Goal: Information Seeking & Learning: Learn about a topic

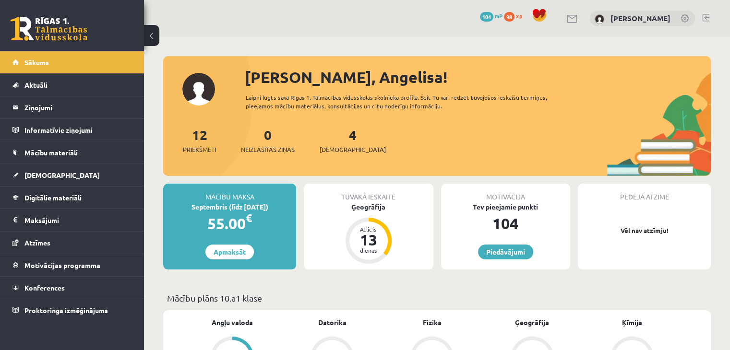
click at [62, 26] on link at bounding box center [49, 29] width 77 height 24
click at [61, 193] on span "Digitālie materiāli" at bounding box center [52, 197] width 57 height 9
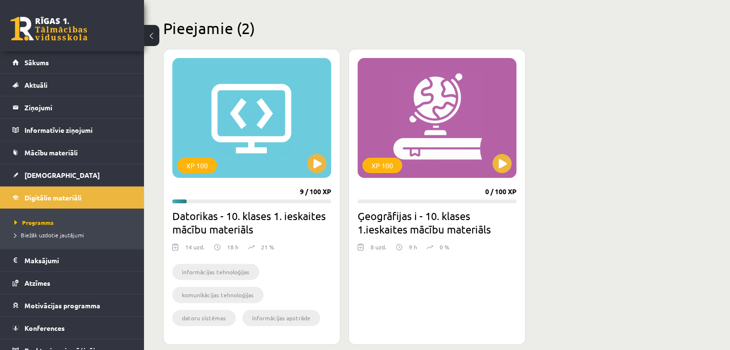
scroll to position [226, 0]
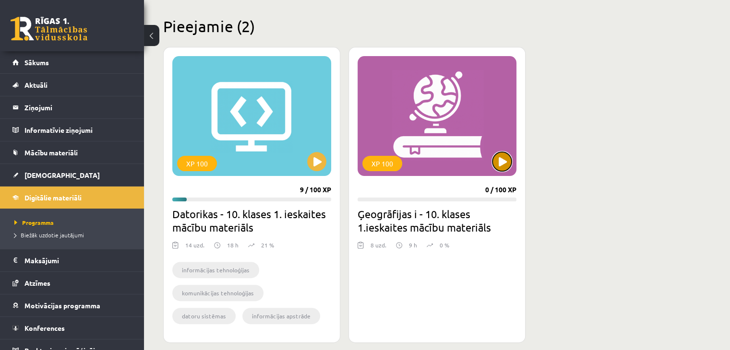
click at [505, 159] on button at bounding box center [501, 161] width 19 height 19
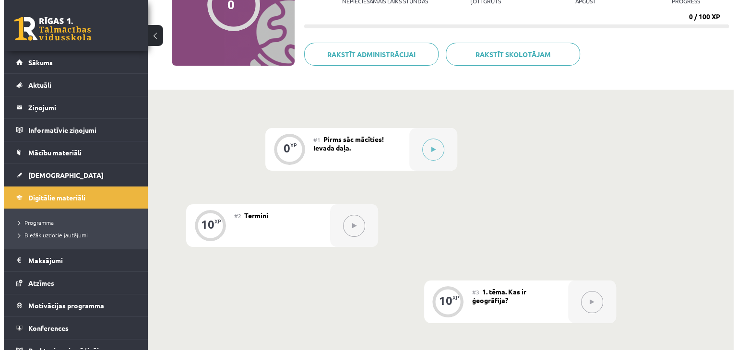
scroll to position [130, 0]
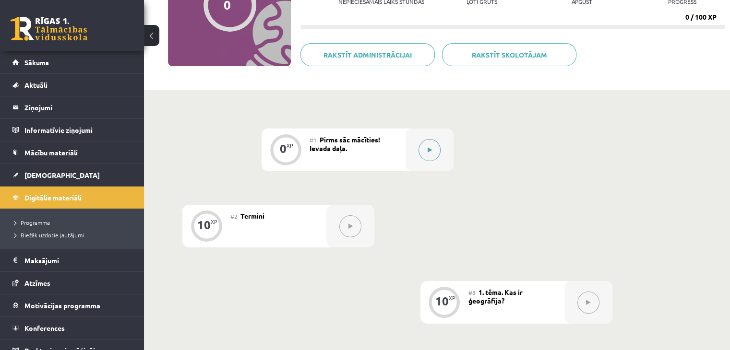
click at [431, 143] on button at bounding box center [429, 150] width 22 height 22
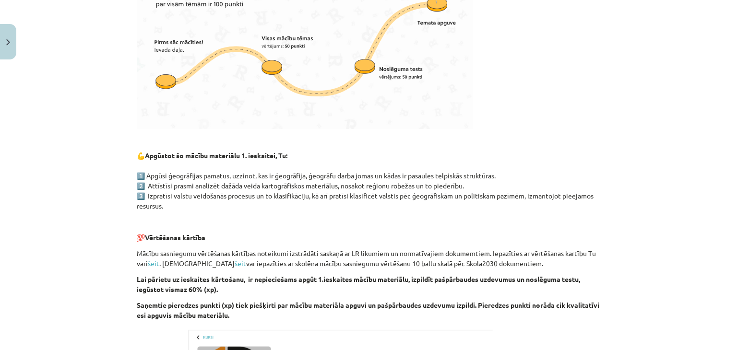
scroll to position [553, 0]
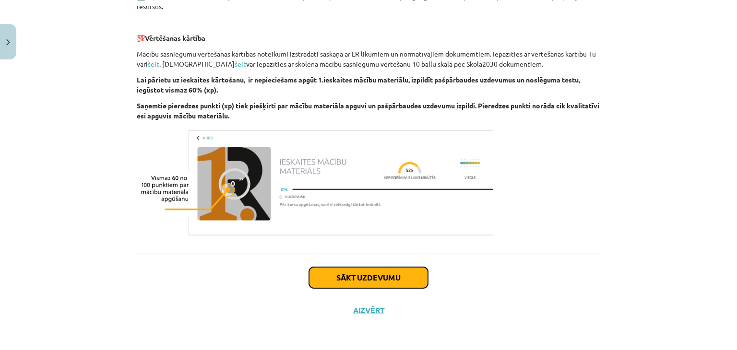
click at [388, 285] on button "Sākt uzdevumu" at bounding box center [368, 277] width 119 height 21
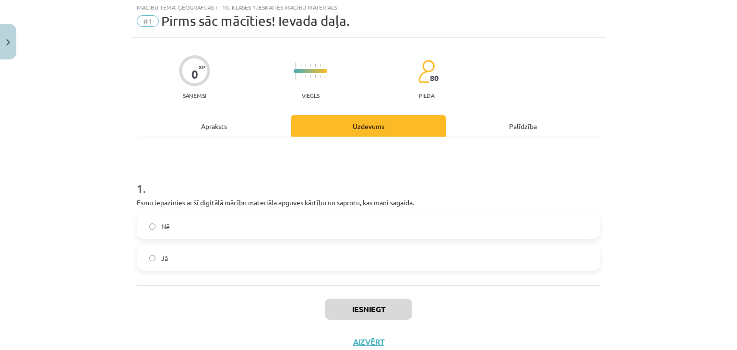
scroll to position [24, 0]
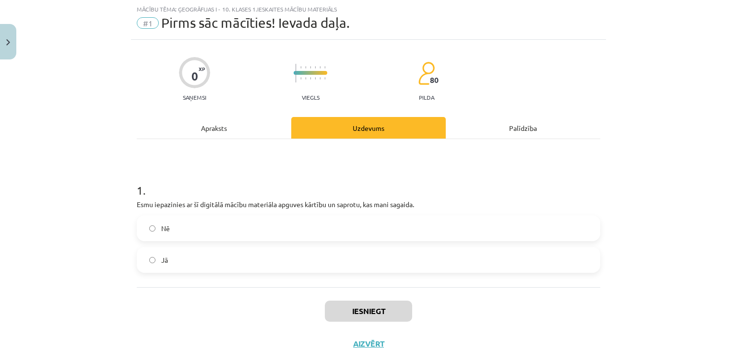
click at [337, 261] on label "Jā" at bounding box center [369, 260] width 462 height 24
click at [368, 306] on button "Iesniegt" at bounding box center [368, 311] width 87 height 21
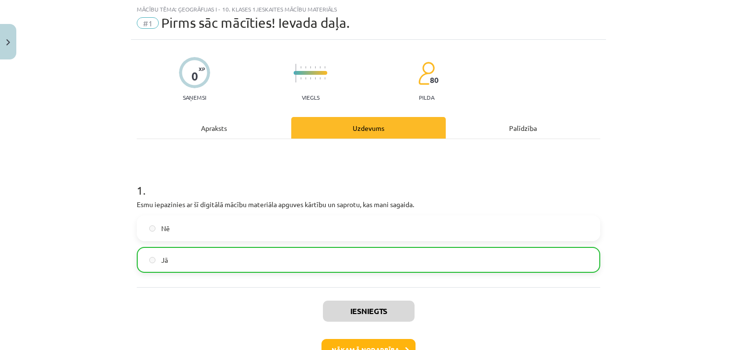
scroll to position [88, 0]
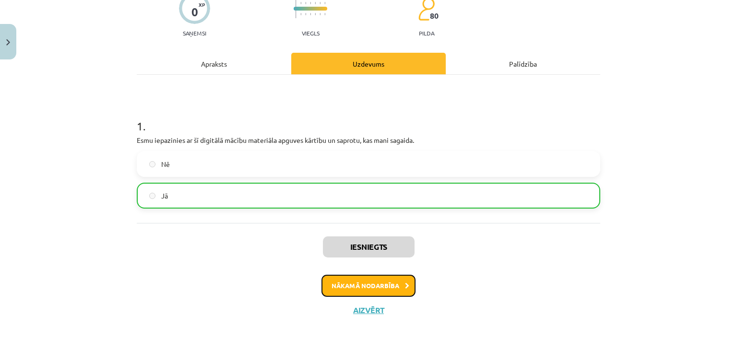
click at [379, 283] on button "Nākamā nodarbība" at bounding box center [368, 286] width 94 height 22
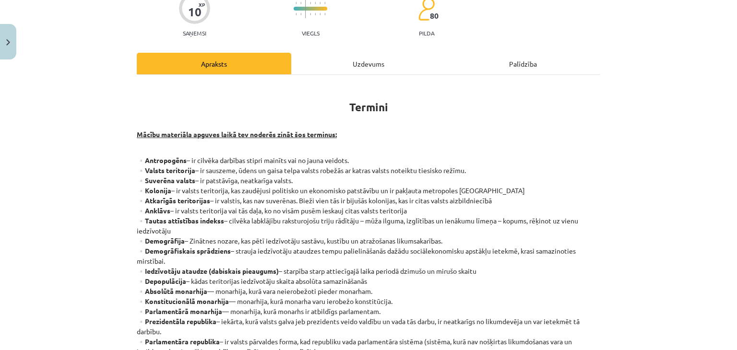
scroll to position [24, 0]
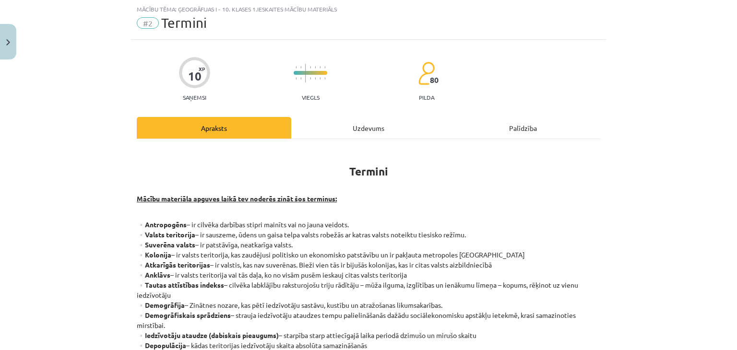
click at [379, 283] on p "▫️Antropogēns – ir cilvēka darbības stipri mainīts vai no jauna veidots. ▫️Vals…" at bounding box center [368, 341] width 463 height 242
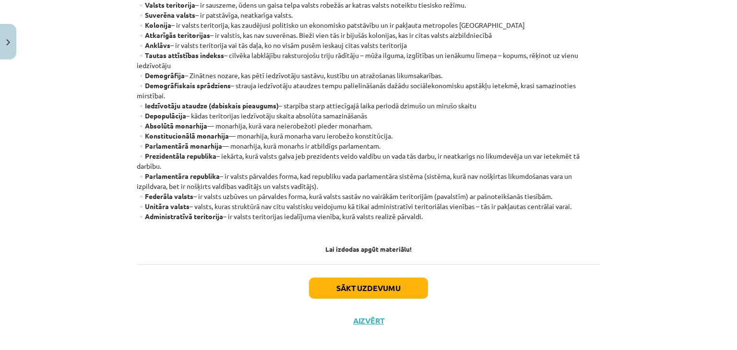
scroll to position [257, 0]
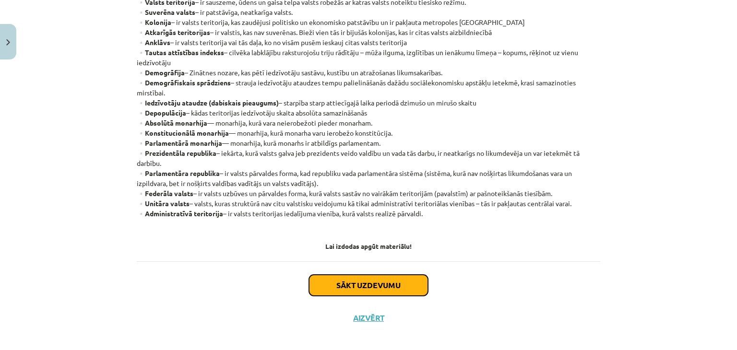
click at [371, 277] on button "Sākt uzdevumu" at bounding box center [368, 285] width 119 height 21
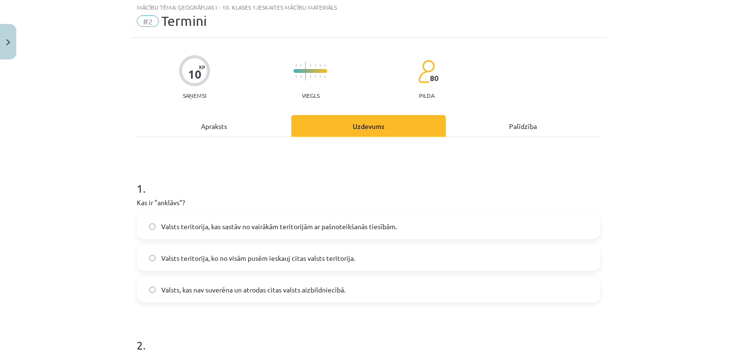
scroll to position [24, 0]
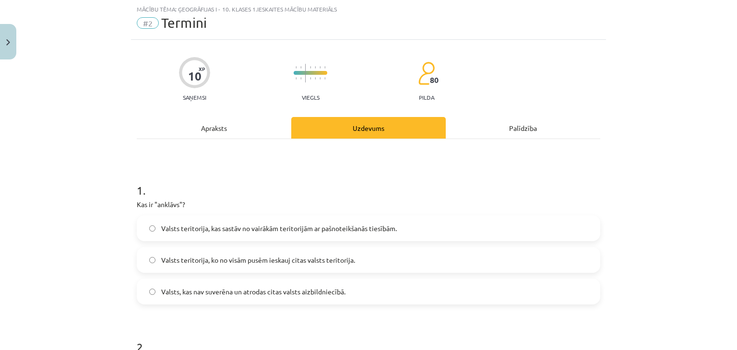
click at [237, 133] on div "Apraksts" at bounding box center [214, 128] width 154 height 22
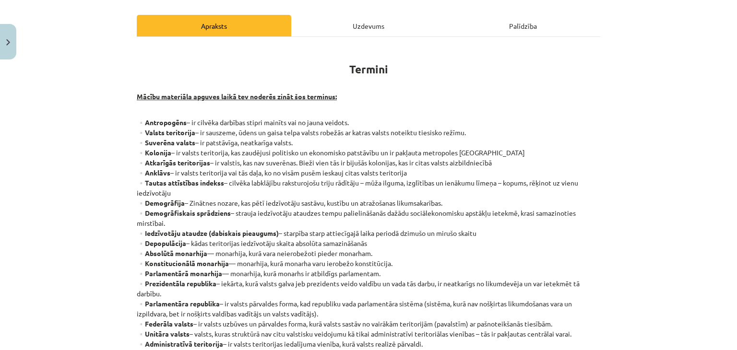
scroll to position [131, 0]
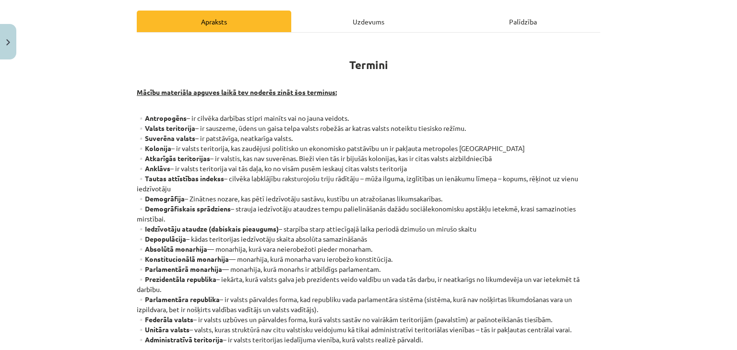
click at [375, 18] on div "Uzdevums" at bounding box center [368, 22] width 154 height 22
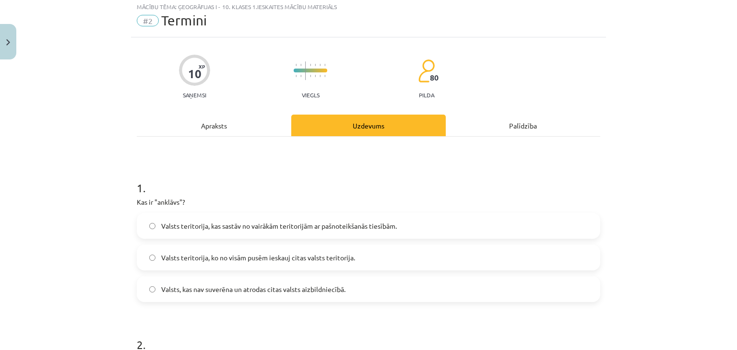
scroll to position [24, 0]
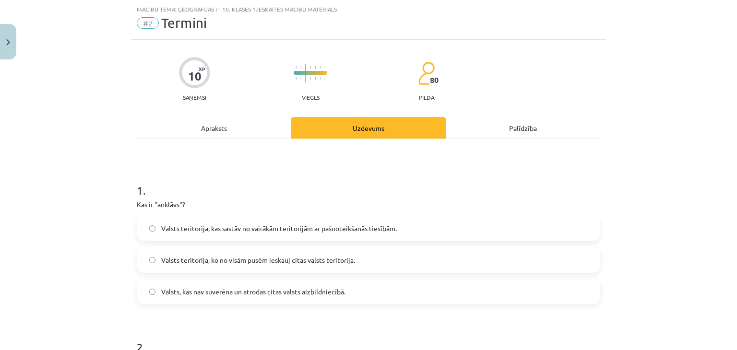
click at [255, 226] on span "Valsts teritorija, kas sastāv no vairākām teritorijām ar pašnoteikšanās tiesībā…" at bounding box center [279, 229] width 236 height 10
click at [252, 256] on span "Valsts teritorija, ko no visām pusēm ieskauj citas valsts teritorija." at bounding box center [258, 260] width 194 height 10
click at [218, 129] on div "Apraksts" at bounding box center [214, 128] width 154 height 22
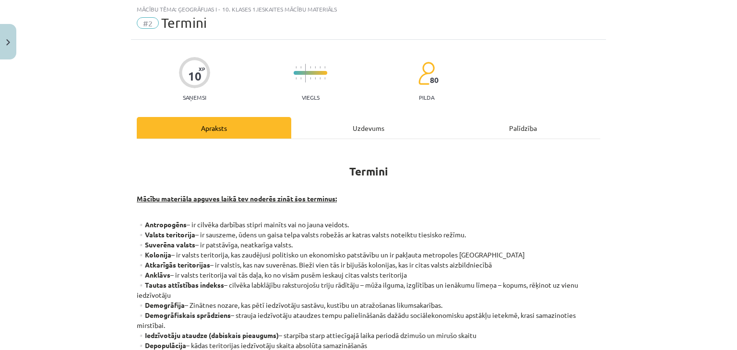
click at [371, 133] on div "Uzdevums" at bounding box center [368, 128] width 154 height 22
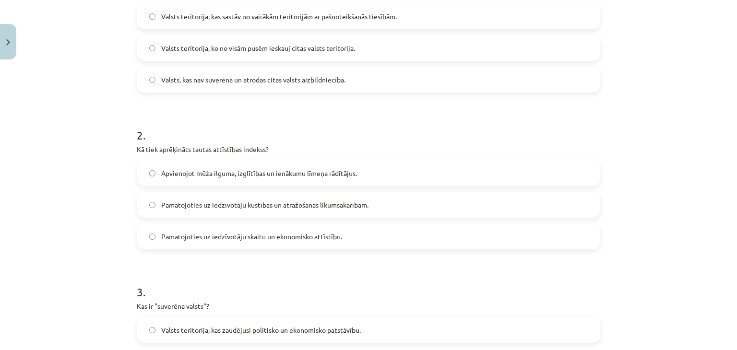
scroll to position [237, 0]
click at [608, 80] on div "Mācību tēma: Ģeogrāfijas i - 10. klases 1.ieskaites mācību materiāls #2 Termini…" at bounding box center [368, 175] width 737 height 350
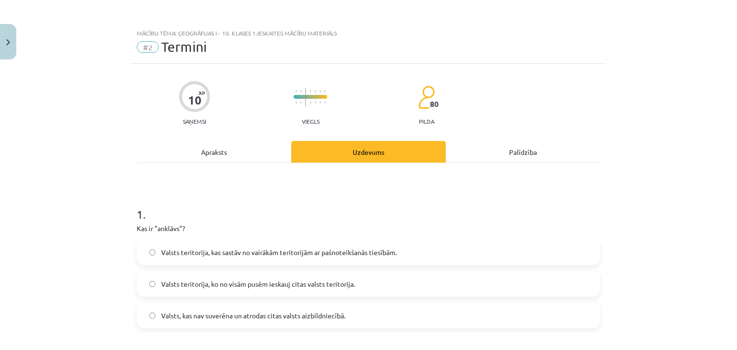
click at [177, 142] on div "Apraksts" at bounding box center [214, 152] width 154 height 22
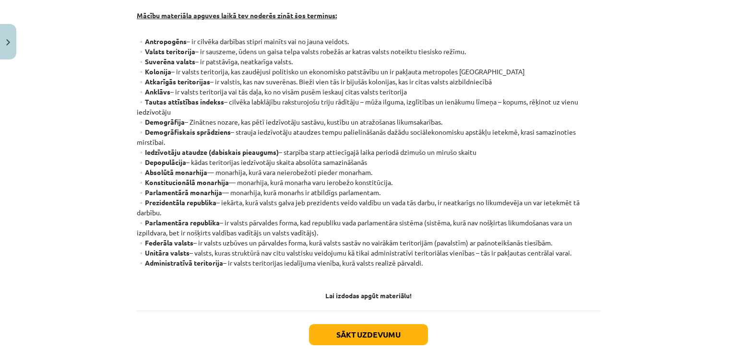
scroll to position [237, 0]
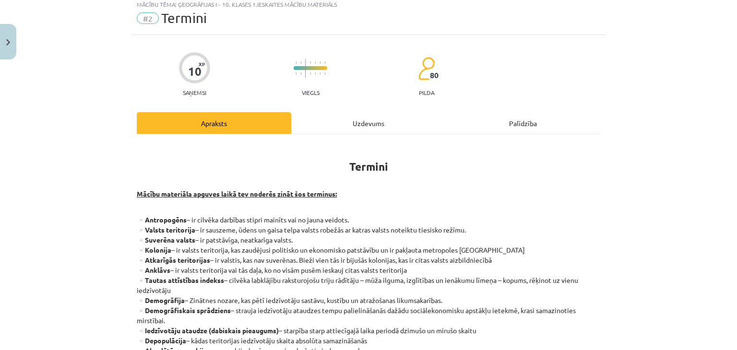
click at [349, 125] on div "Uzdevums" at bounding box center [368, 123] width 154 height 22
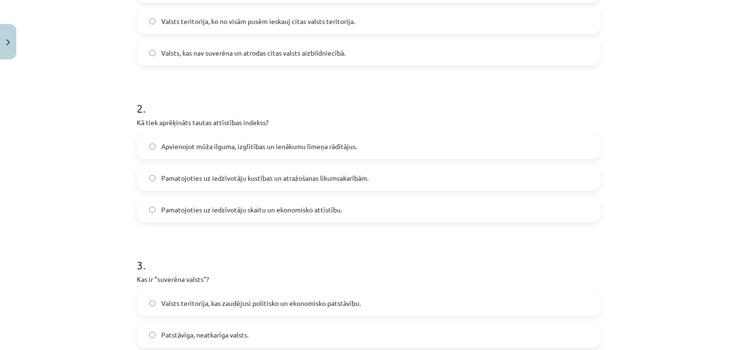
scroll to position [263, 0]
click at [349, 148] on span "Apvienojot mūža ilguma, izglītības un ienākumu līmeņa rādītājus." at bounding box center [259, 146] width 196 height 10
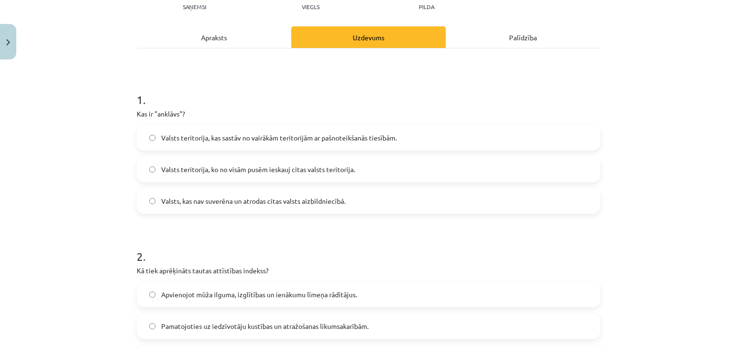
scroll to position [95, 0]
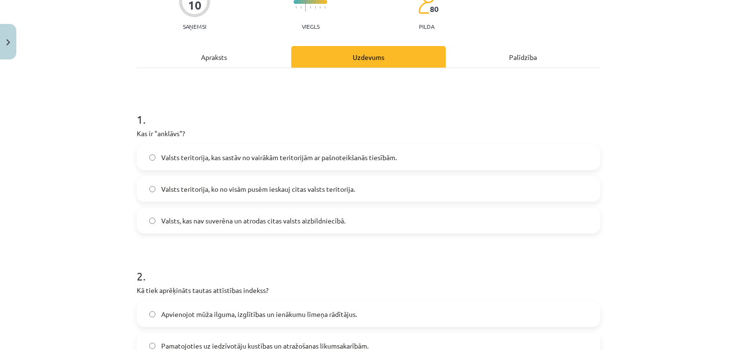
click at [241, 61] on div "Apraksts" at bounding box center [214, 57] width 154 height 22
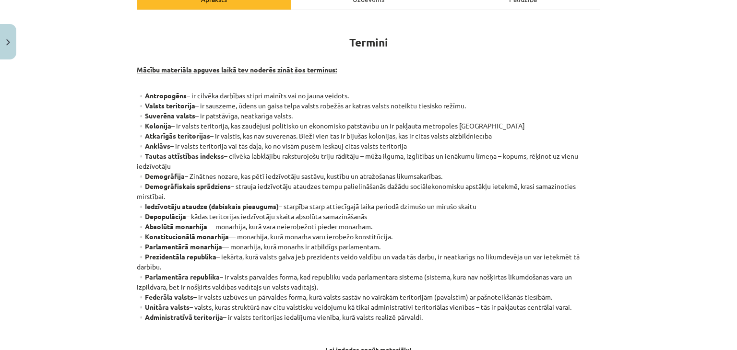
scroll to position [93, 0]
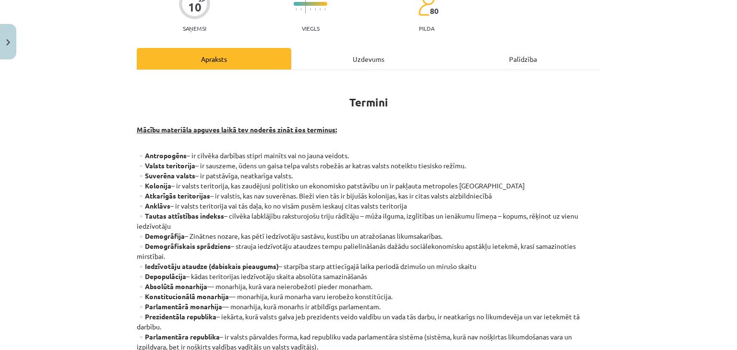
click at [384, 48] on div "Uzdevums" at bounding box center [368, 59] width 154 height 22
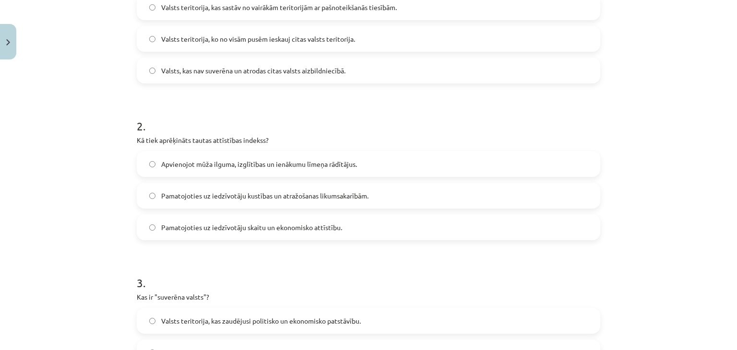
scroll to position [423, 0]
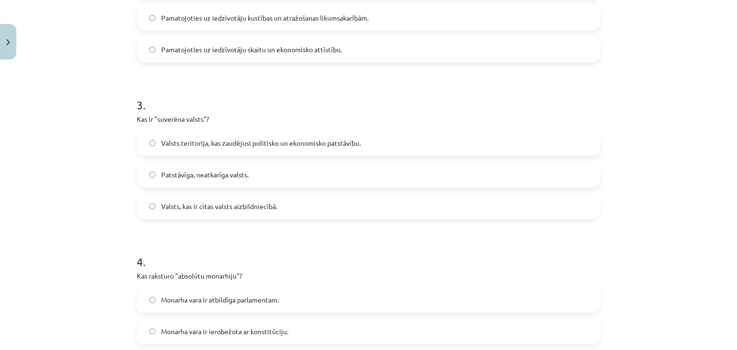
click at [252, 179] on label "Patstāvīga, neatkarīga valsts." at bounding box center [369, 175] width 462 height 24
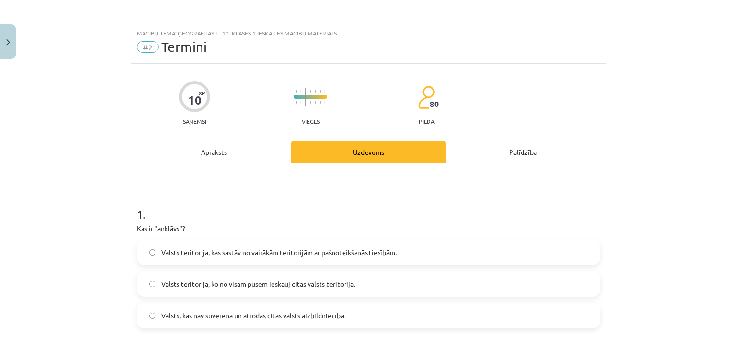
scroll to position [10, 0]
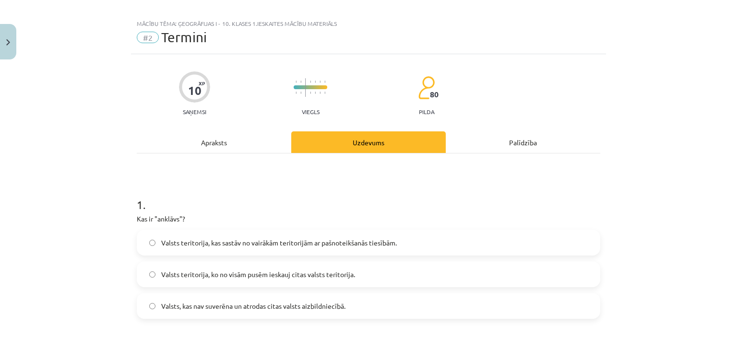
click at [267, 149] on div "Apraksts" at bounding box center [214, 142] width 154 height 22
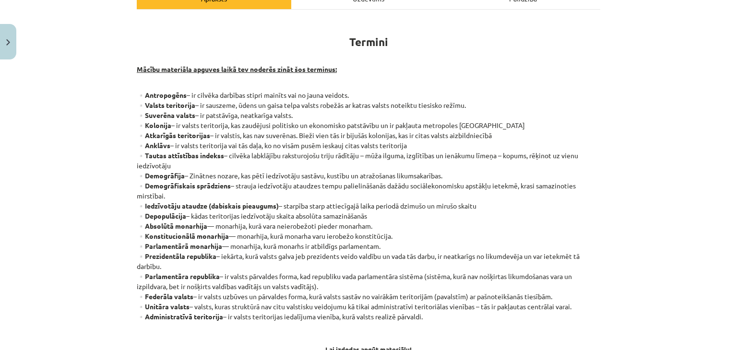
scroll to position [153, 0]
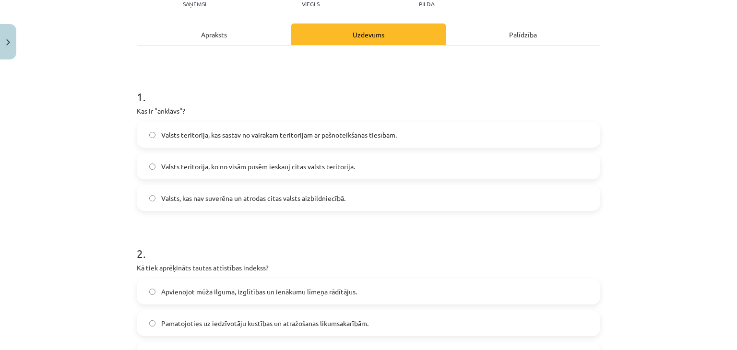
scroll to position [93, 0]
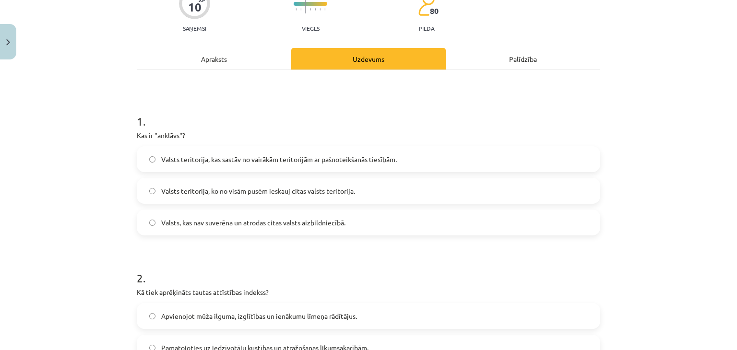
click at [241, 58] on div "Apraksts" at bounding box center [214, 59] width 154 height 22
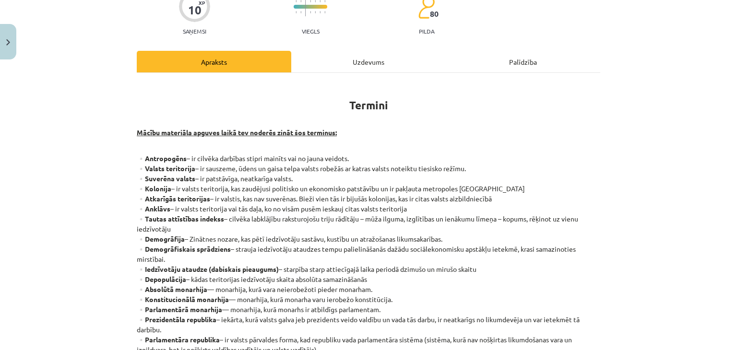
scroll to position [87, 0]
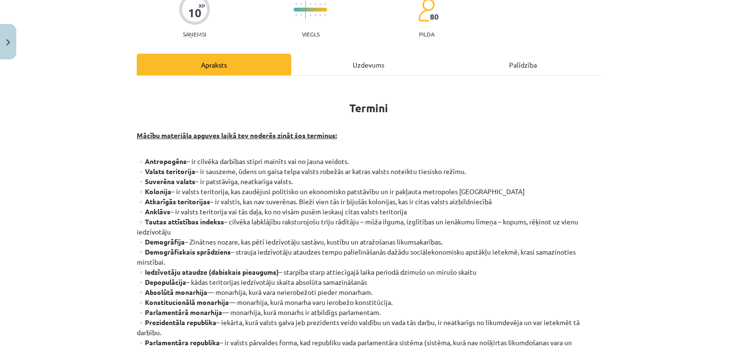
click at [362, 65] on div "Uzdevums" at bounding box center [368, 65] width 154 height 22
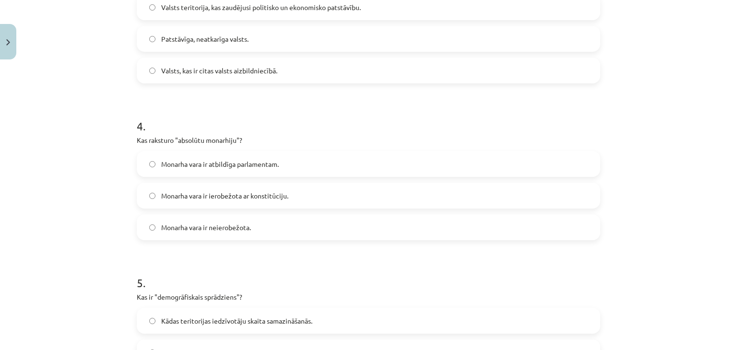
scroll to position [580, 0]
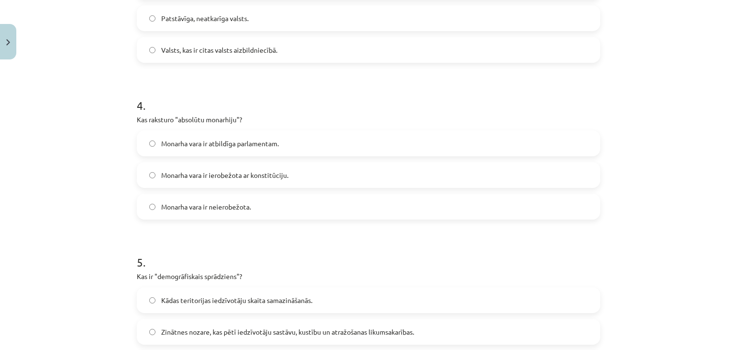
click at [271, 212] on label "Monarha vara ir neierobežota." at bounding box center [369, 207] width 462 height 24
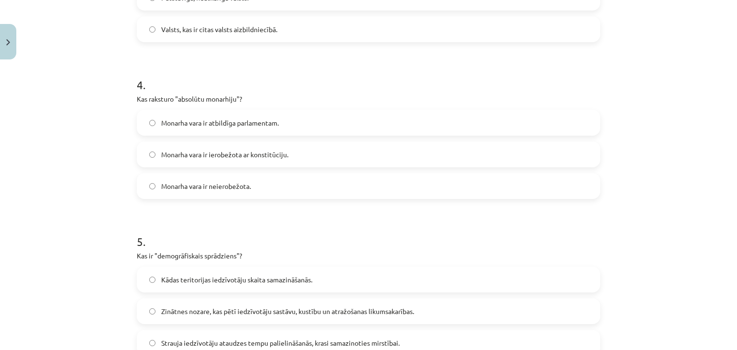
scroll to position [717, 0]
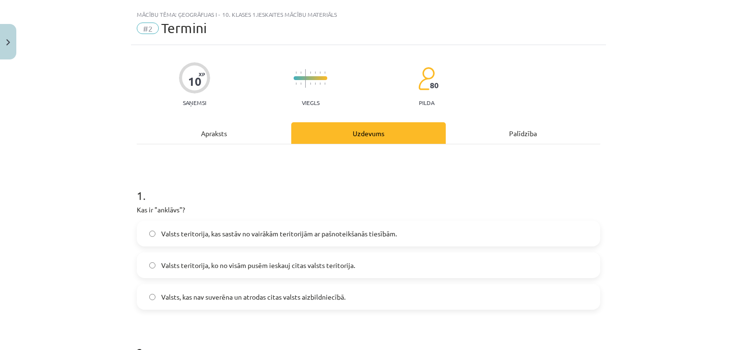
click at [230, 132] on div "Apraksts" at bounding box center [214, 133] width 154 height 22
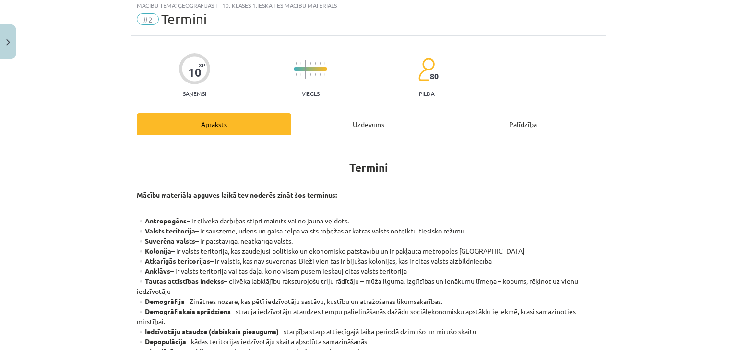
scroll to position [0, 0]
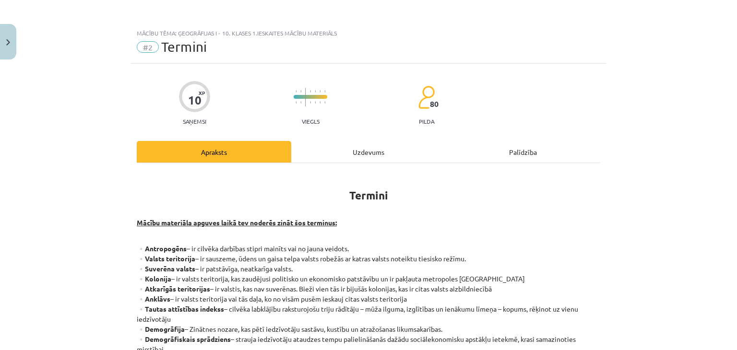
click at [362, 158] on div "Uzdevums" at bounding box center [368, 152] width 154 height 22
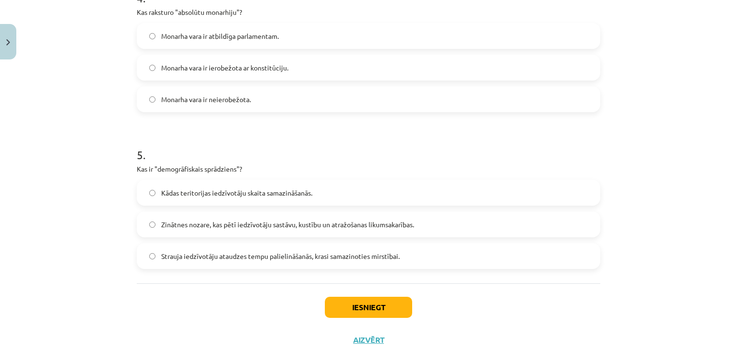
scroll to position [717, 0]
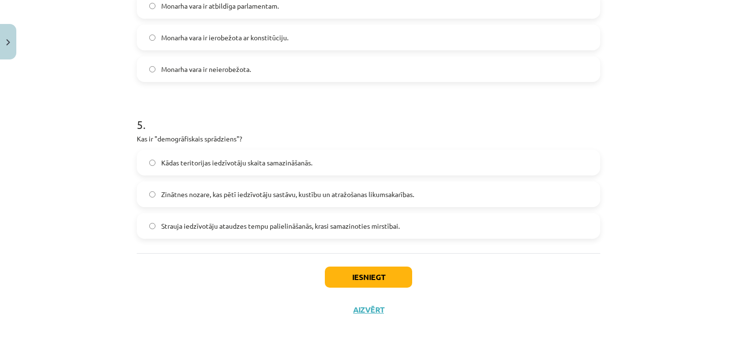
click at [296, 221] on span "Strauja iedzīvotāju ataudzes tempu palielināšanās, krasi samazinoties mirstībai." at bounding box center [280, 226] width 238 height 10
click at [357, 283] on button "Iesniegt" at bounding box center [368, 277] width 87 height 21
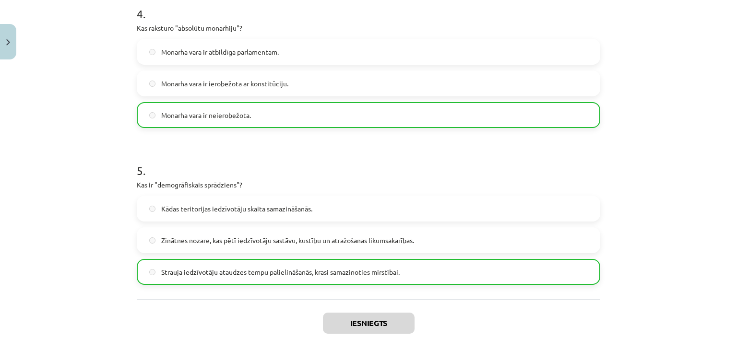
scroll to position [747, 0]
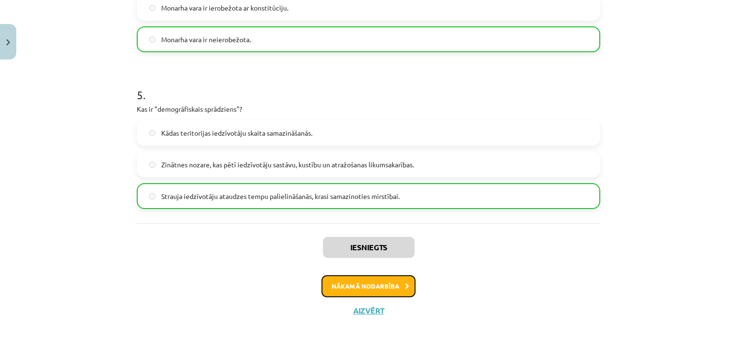
click at [355, 286] on button "Nākamā nodarbība" at bounding box center [368, 286] width 94 height 22
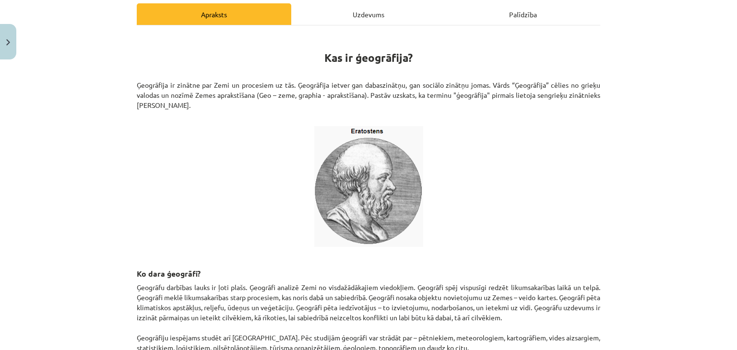
scroll to position [136, 0]
